Goal: Task Accomplishment & Management: Manage account settings

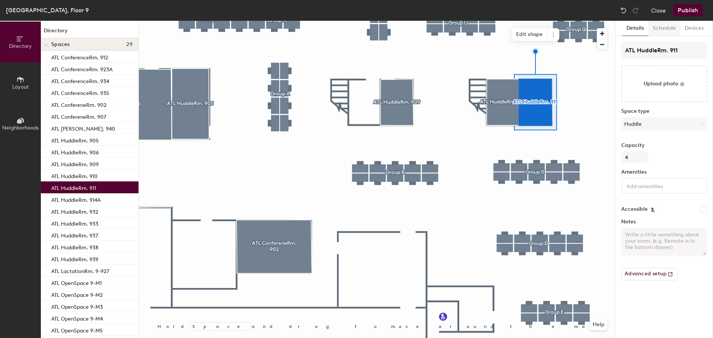
click at [668, 29] on button "Schedule" at bounding box center [664, 28] width 32 height 15
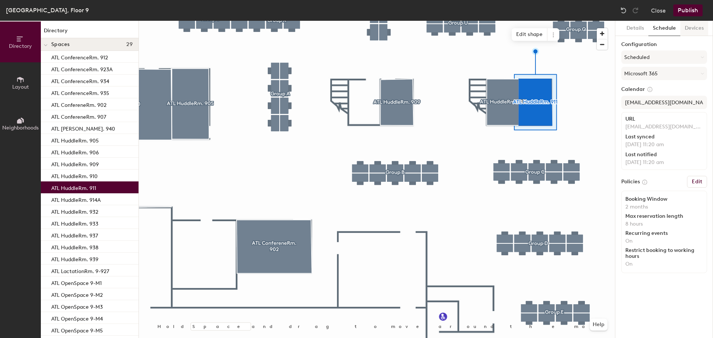
click at [692, 27] on button "Devices" at bounding box center [694, 28] width 28 height 15
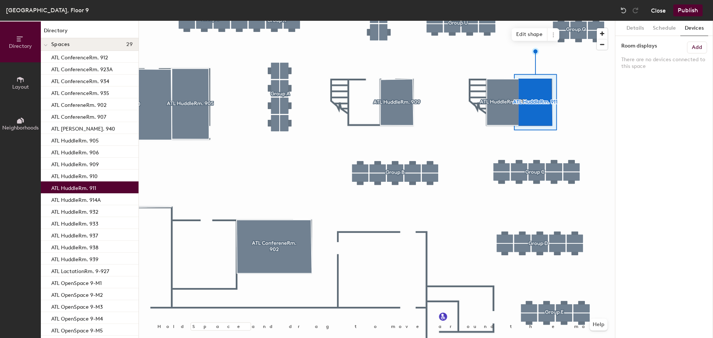
click at [663, 12] on button "Close" at bounding box center [658, 10] width 15 height 12
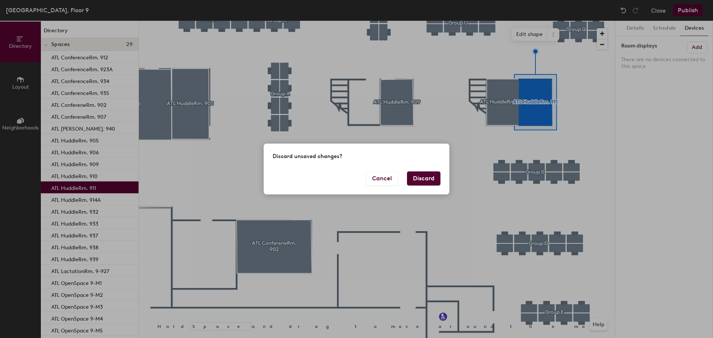
click at [418, 171] on div "Discard unsaved changes?" at bounding box center [357, 158] width 186 height 28
click at [416, 178] on button "Discard" at bounding box center [423, 179] width 33 height 14
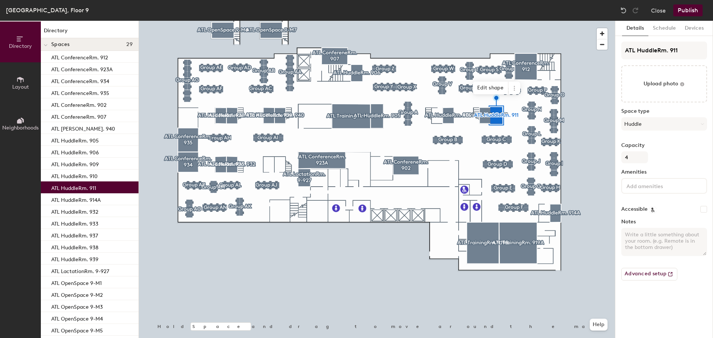
click at [72, 187] on p "ATL HuddleRm. 911" at bounding box center [73, 187] width 45 height 9
click at [80, 173] on p "ATL HuddleRm. 910" at bounding box center [74, 175] width 46 height 9
click at [85, 186] on p "ATL HuddleRm. 911" at bounding box center [73, 187] width 45 height 9
click at [669, 27] on button "Schedule" at bounding box center [664, 28] width 32 height 15
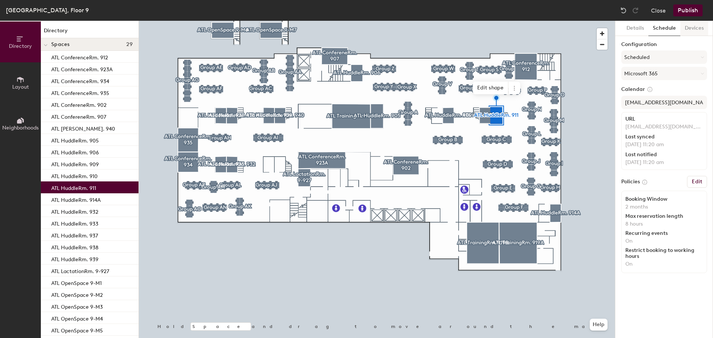
click at [691, 28] on button "Devices" at bounding box center [694, 28] width 28 height 15
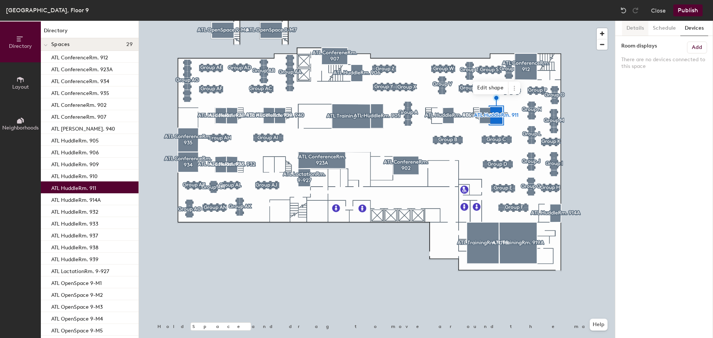
click at [630, 29] on button "Details" at bounding box center [635, 28] width 26 height 15
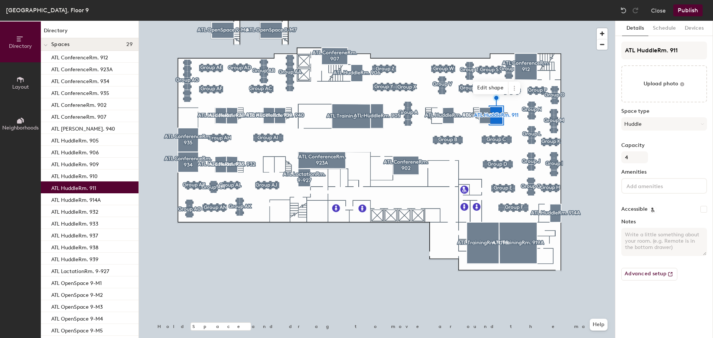
click at [668, 10] on div "Close Publish" at bounding box center [661, 10] width 89 height 12
click at [657, 14] on button "Close" at bounding box center [658, 10] width 15 height 12
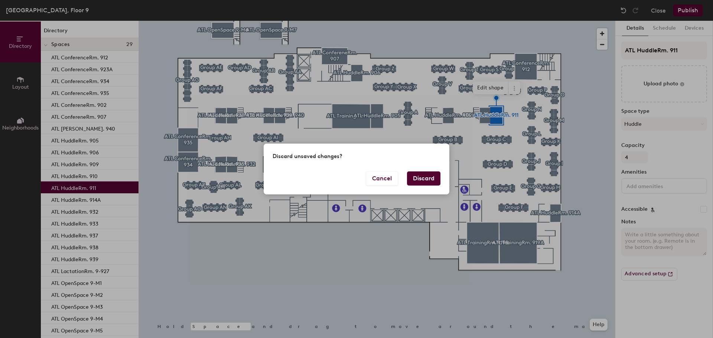
click at [424, 173] on button "Discard" at bounding box center [423, 179] width 33 height 14
